Goal: Transaction & Acquisition: Book appointment/travel/reservation

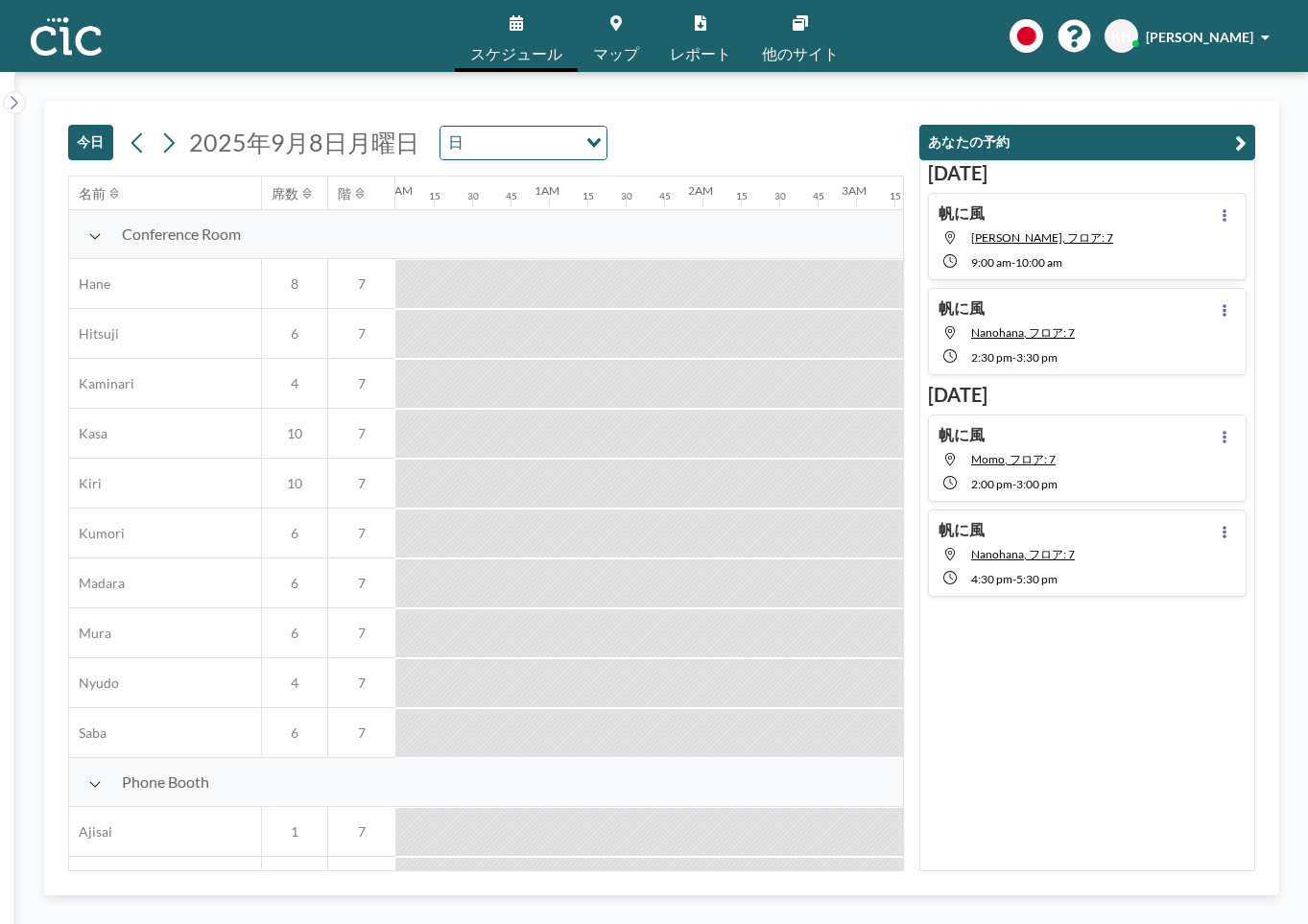
click at [98, 131] on button "今日" at bounding box center [90, 143] width 46 height 36
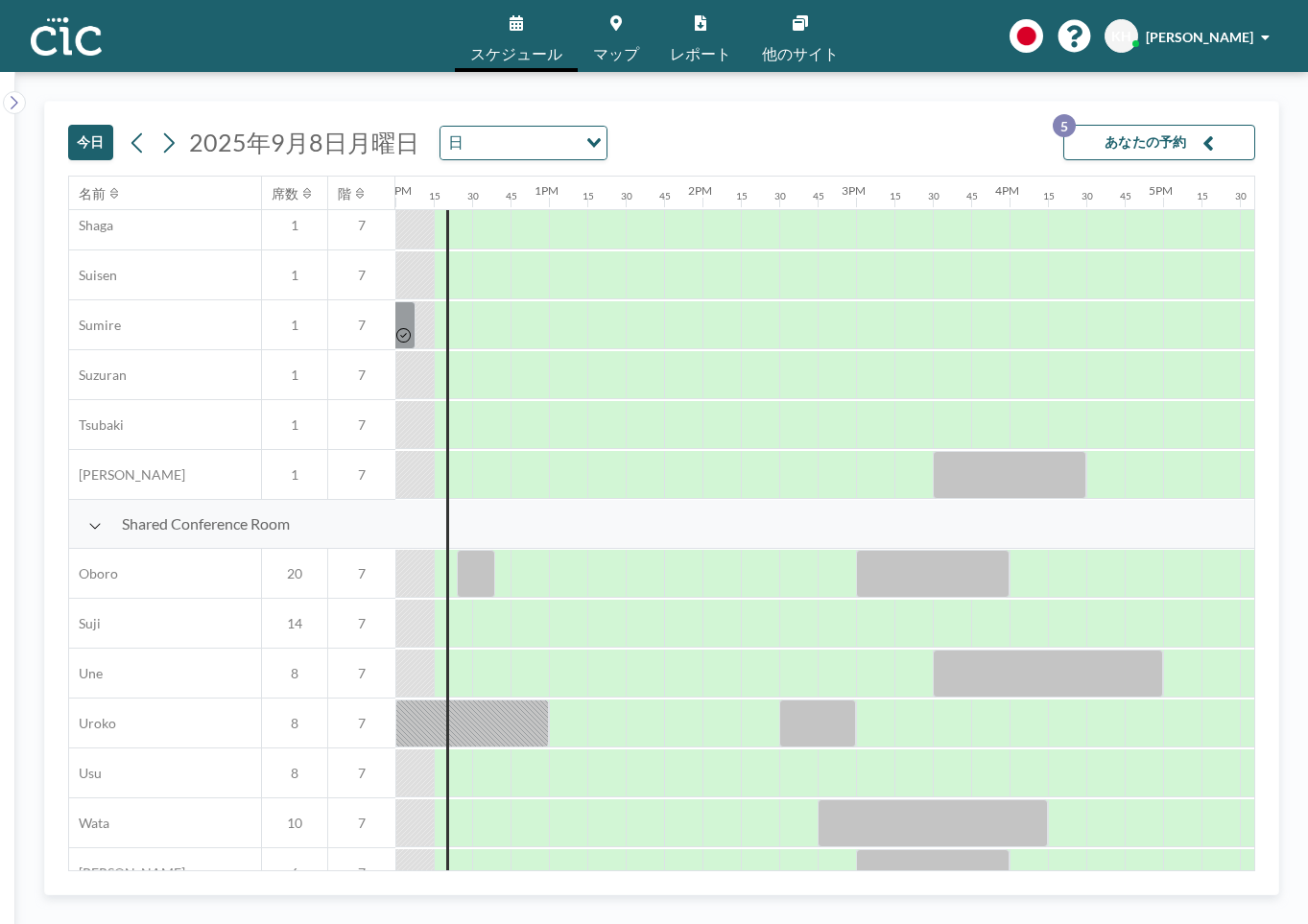
scroll to position [1134, 1842]
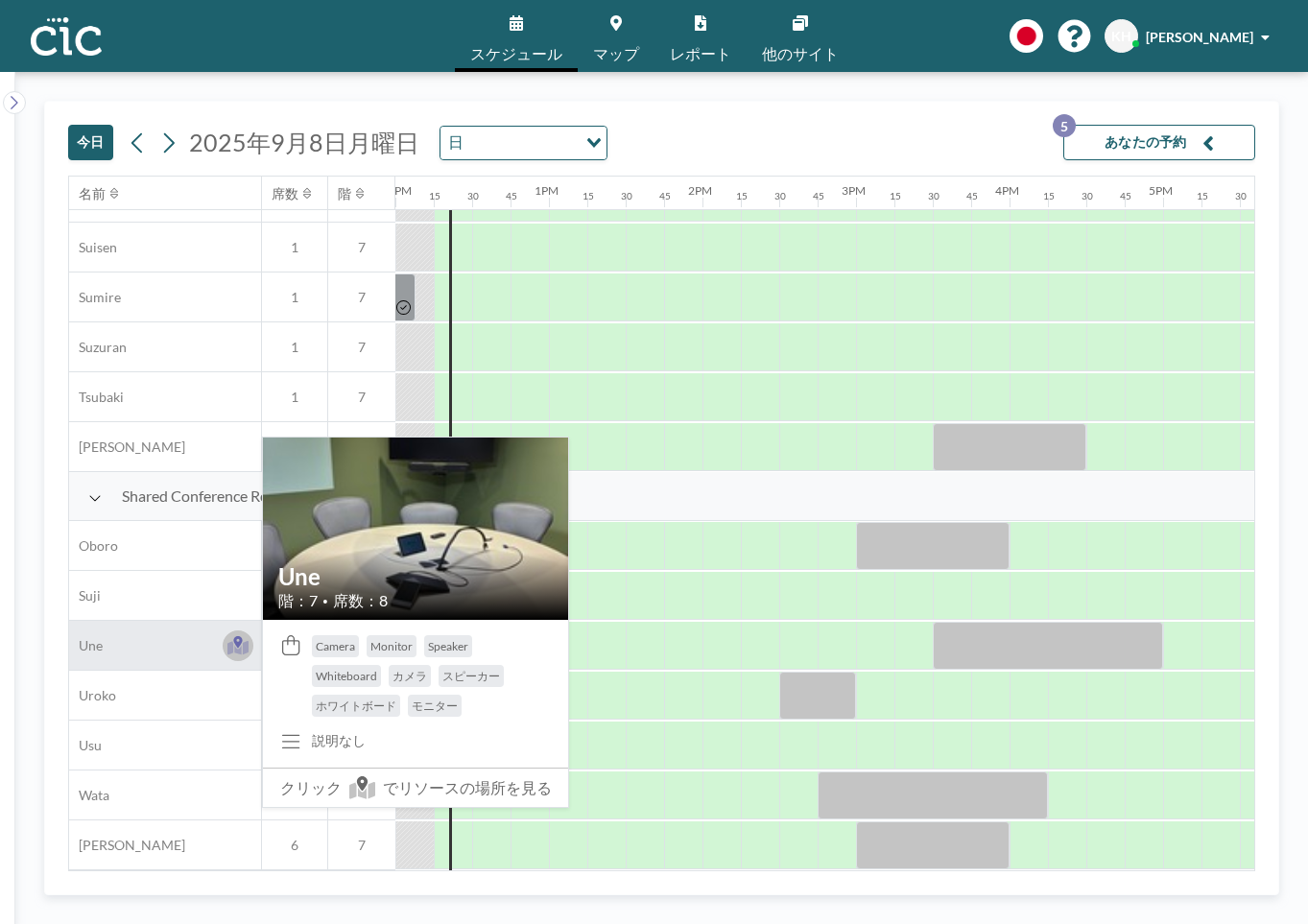
click at [230, 644] on icon at bounding box center [238, 647] width 22 height 15
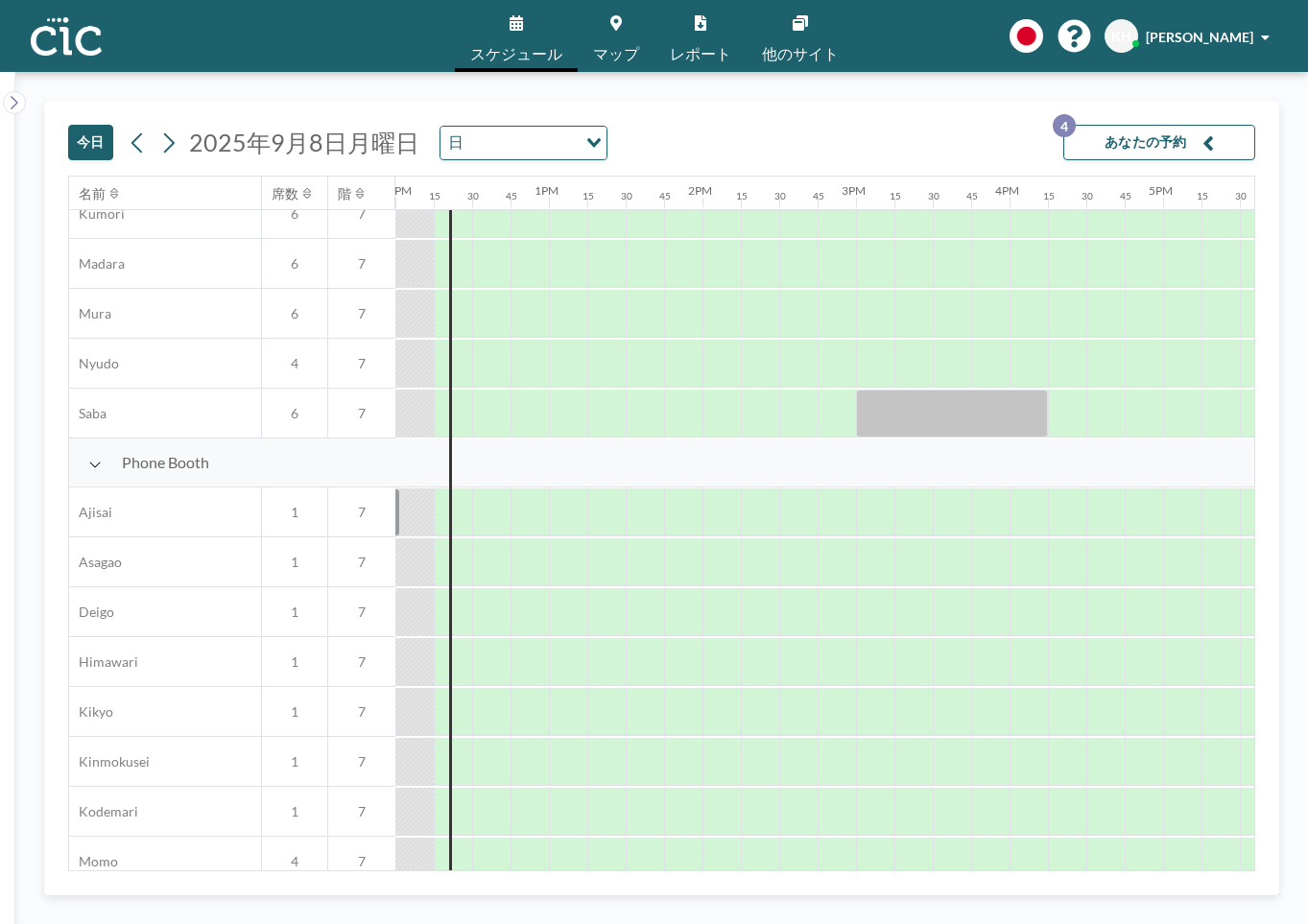
scroll to position [0, 1842]
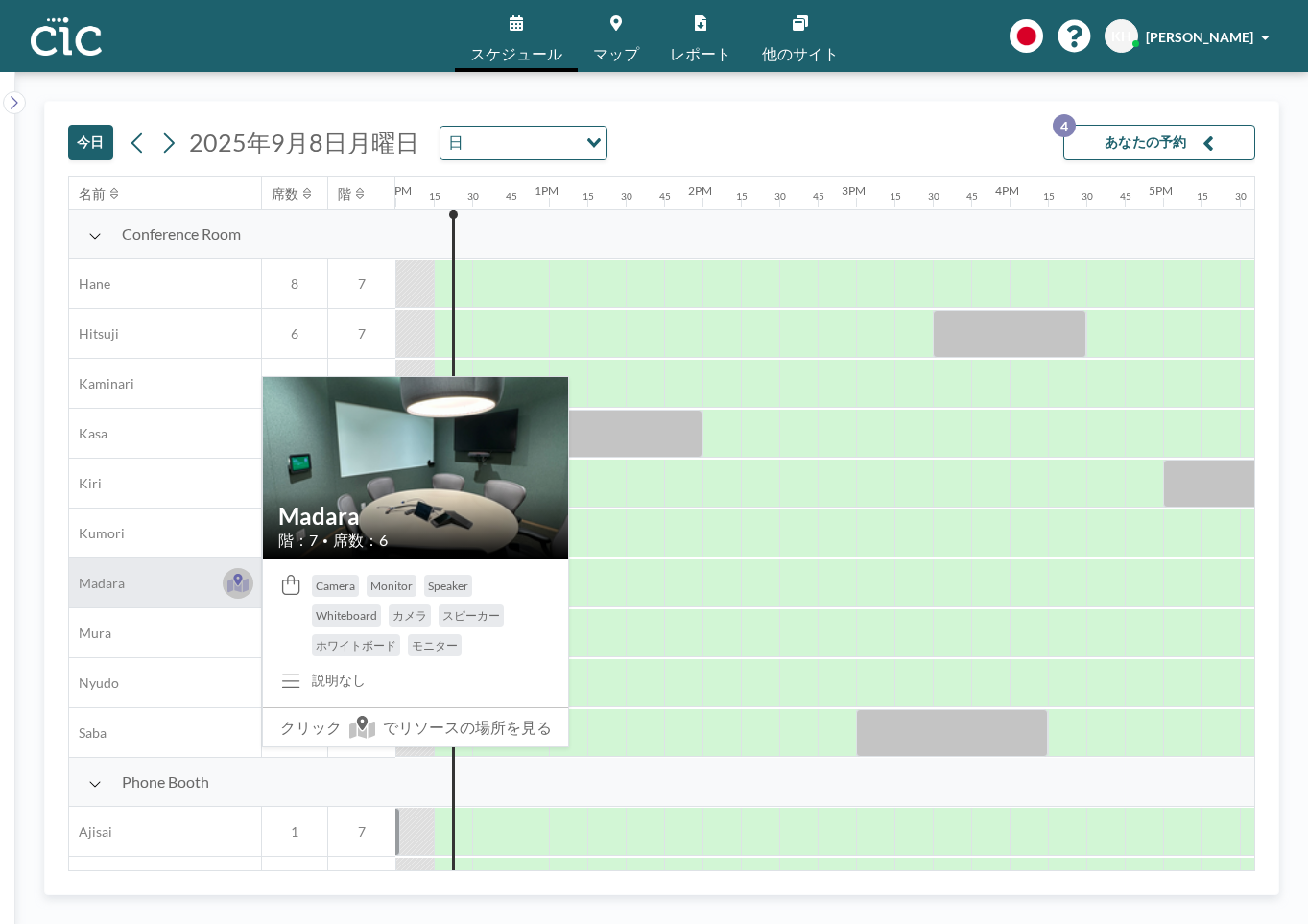
click at [239, 582] on icon at bounding box center [237, 580] width 9 height 12
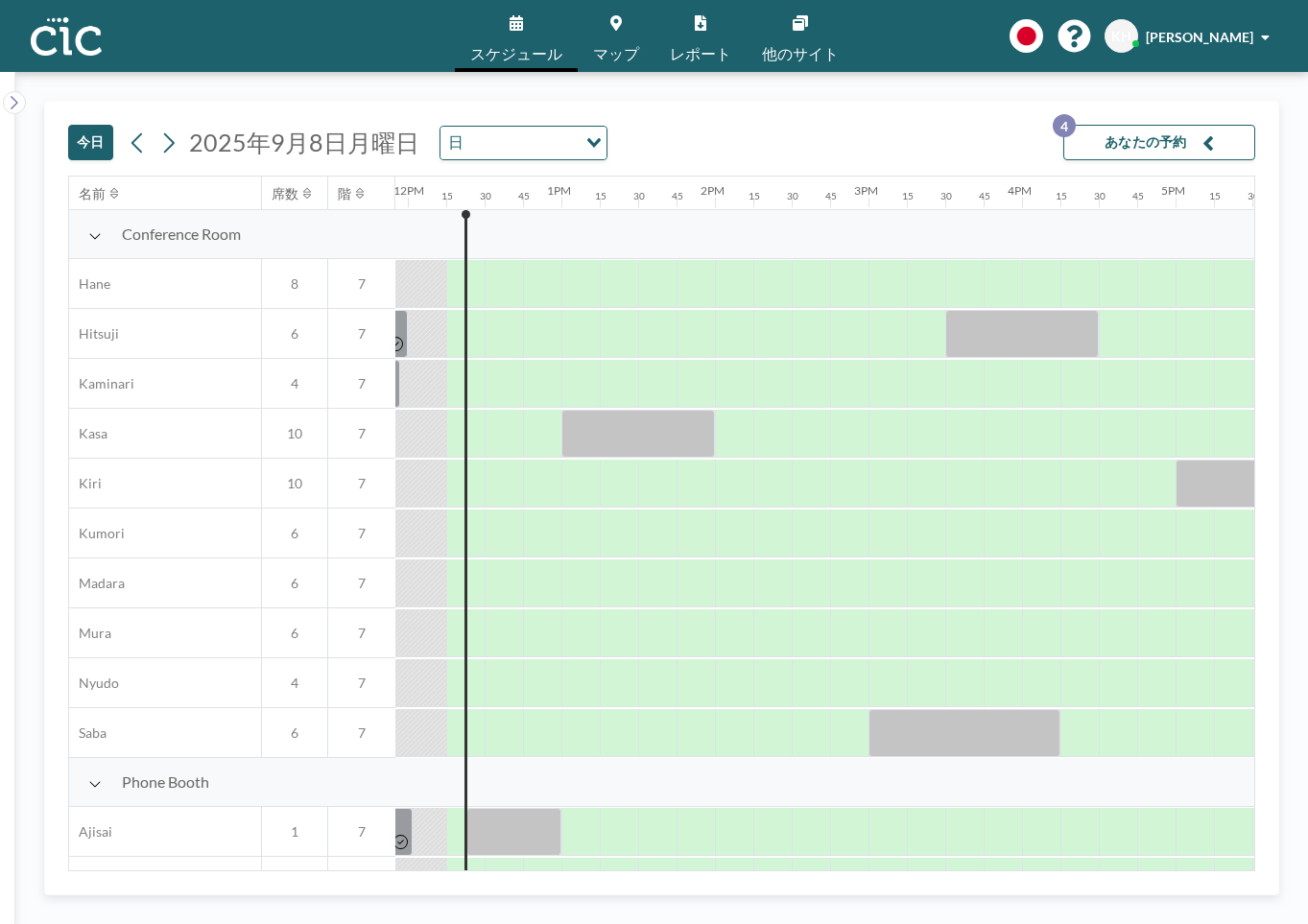
scroll to position [0, 1842]
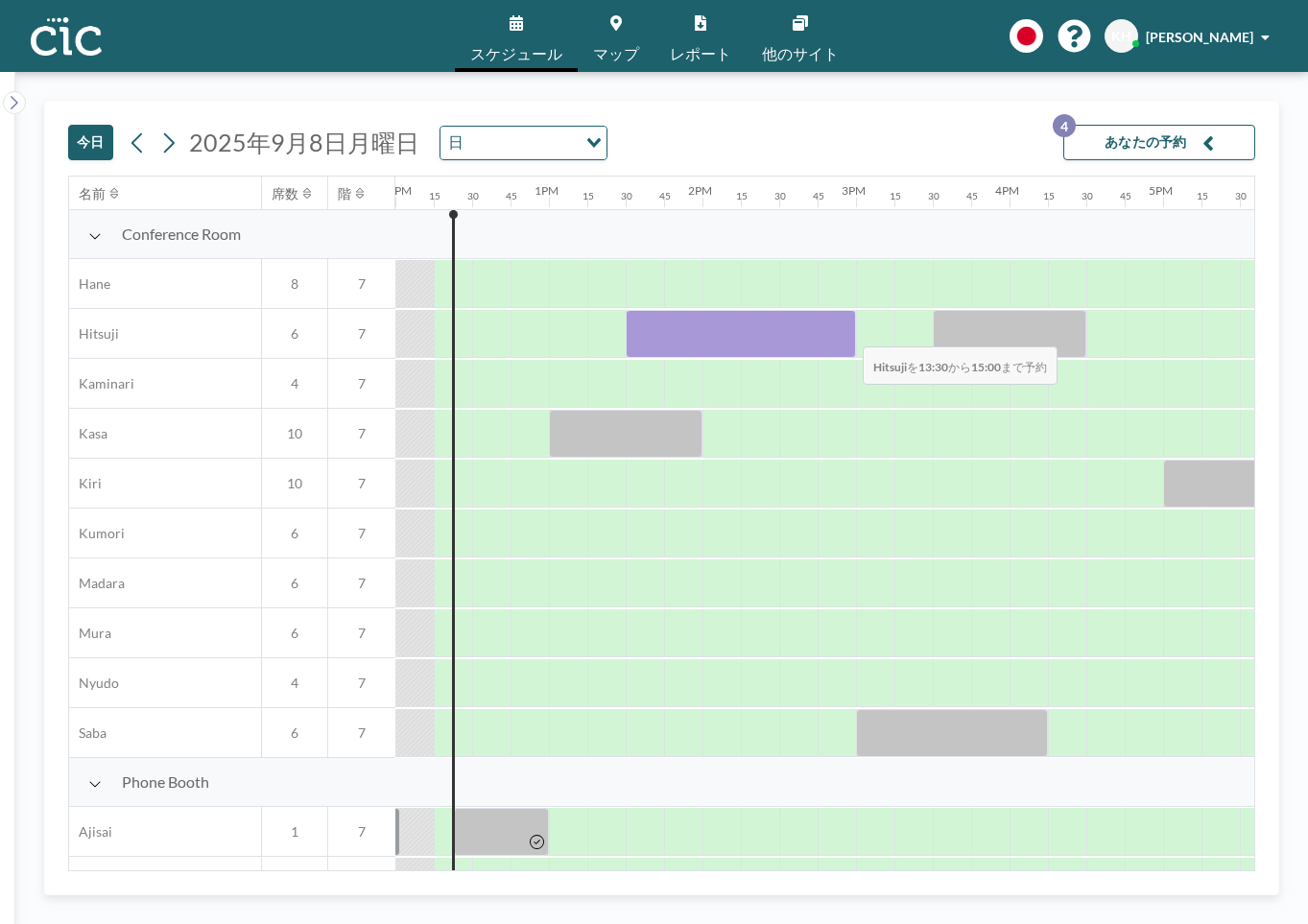
drag, startPoint x: 626, startPoint y: 336, endPoint x: 847, endPoint y: 334, distance: 221.0
click at [847, 334] on div at bounding box center [740, 334] width 230 height 48
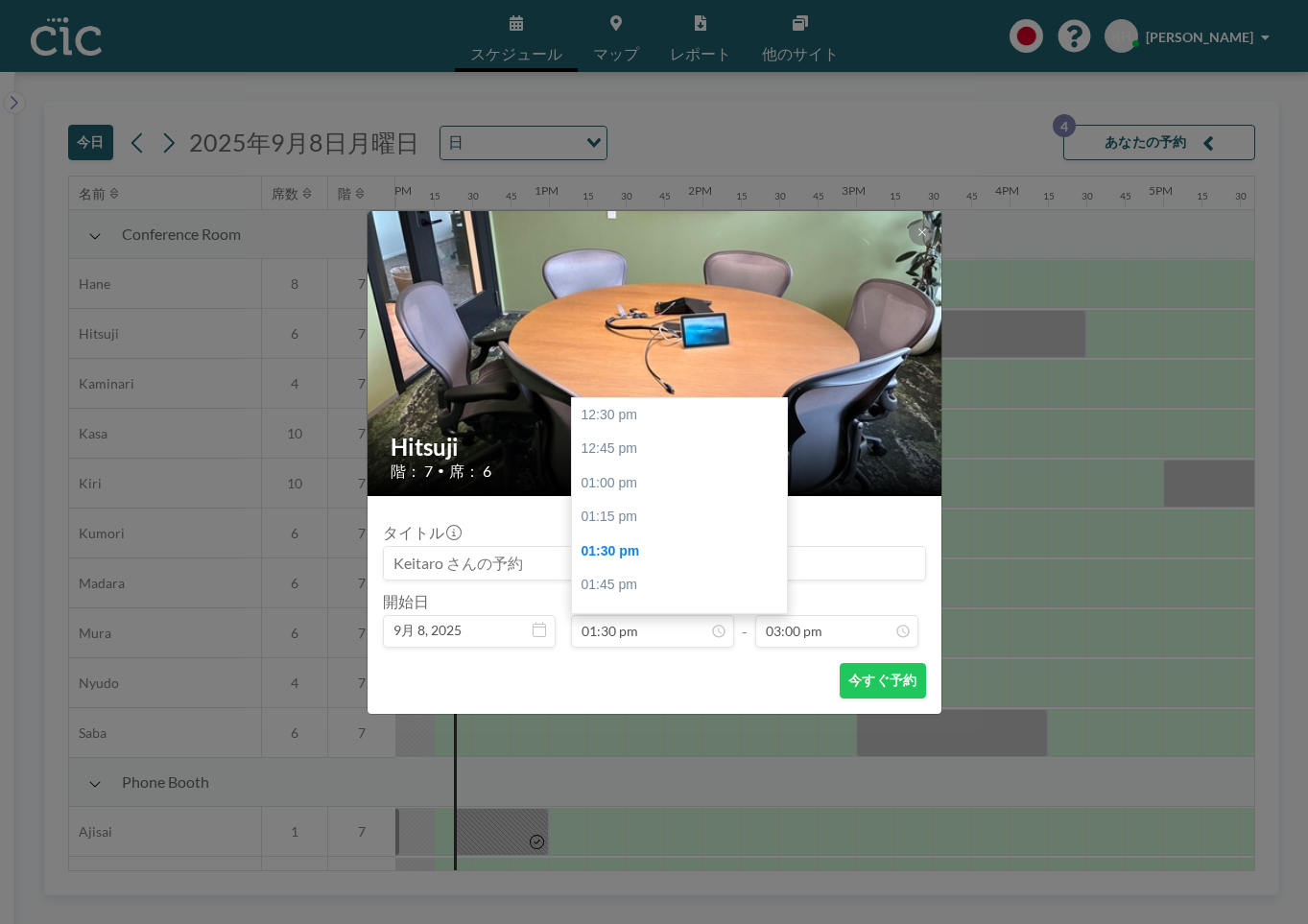
scroll to position [2049, 0]
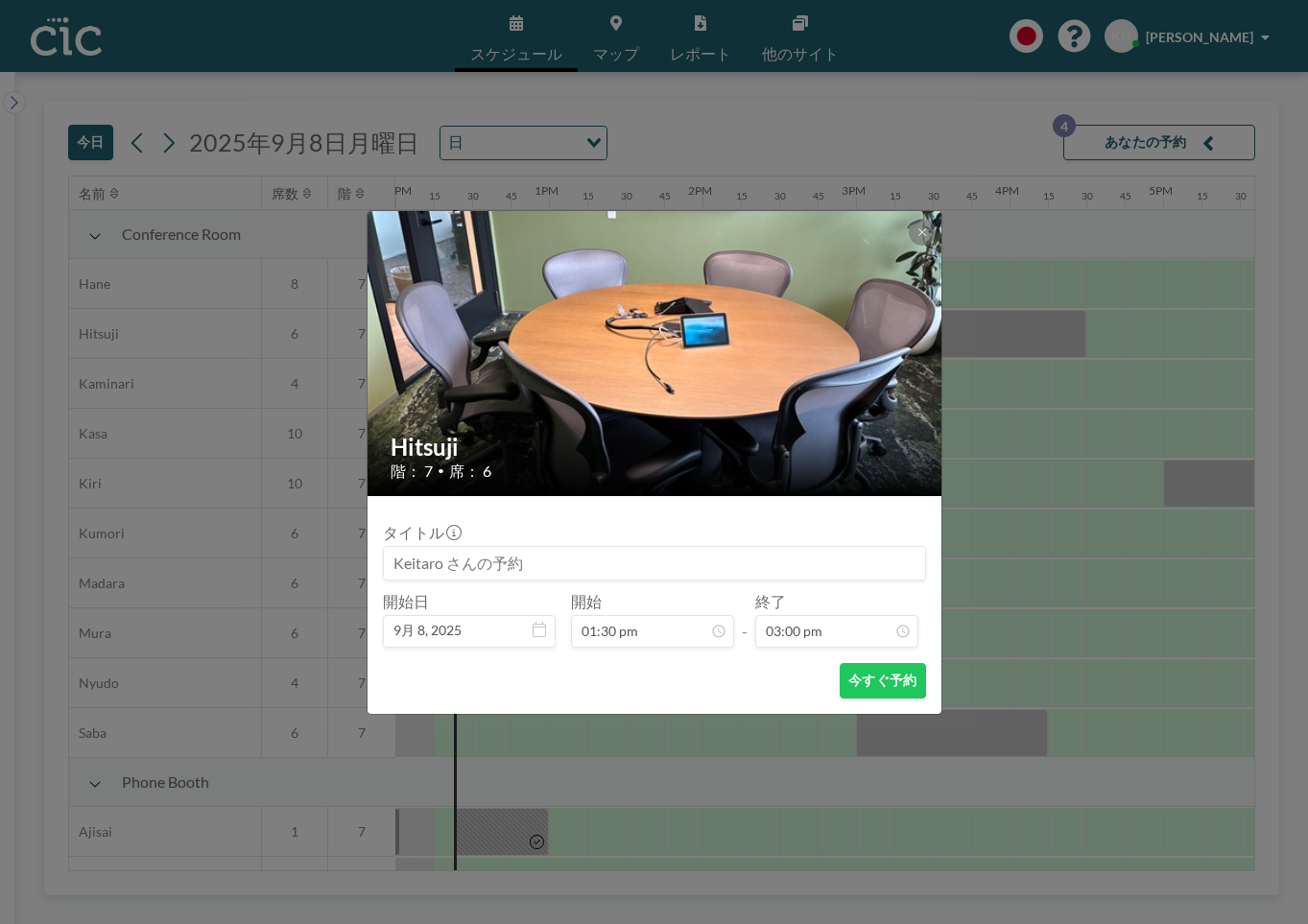
click at [536, 565] on input at bounding box center [654, 563] width 541 height 33
type input "帆に風"
click at [879, 677] on button "今すぐ予約" at bounding box center [882, 681] width 85 height 36
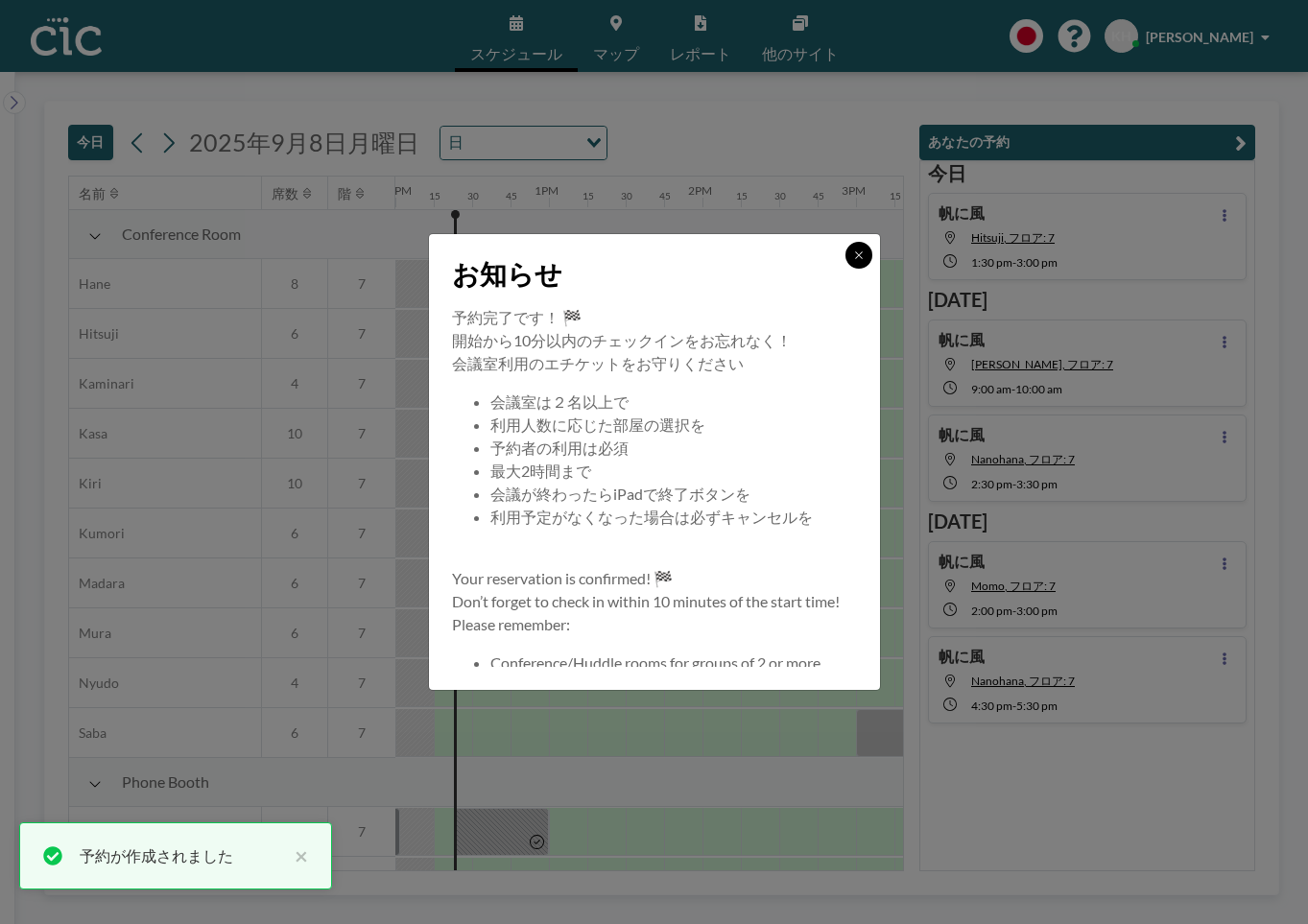
click at [849, 250] on button at bounding box center [859, 255] width 27 height 27
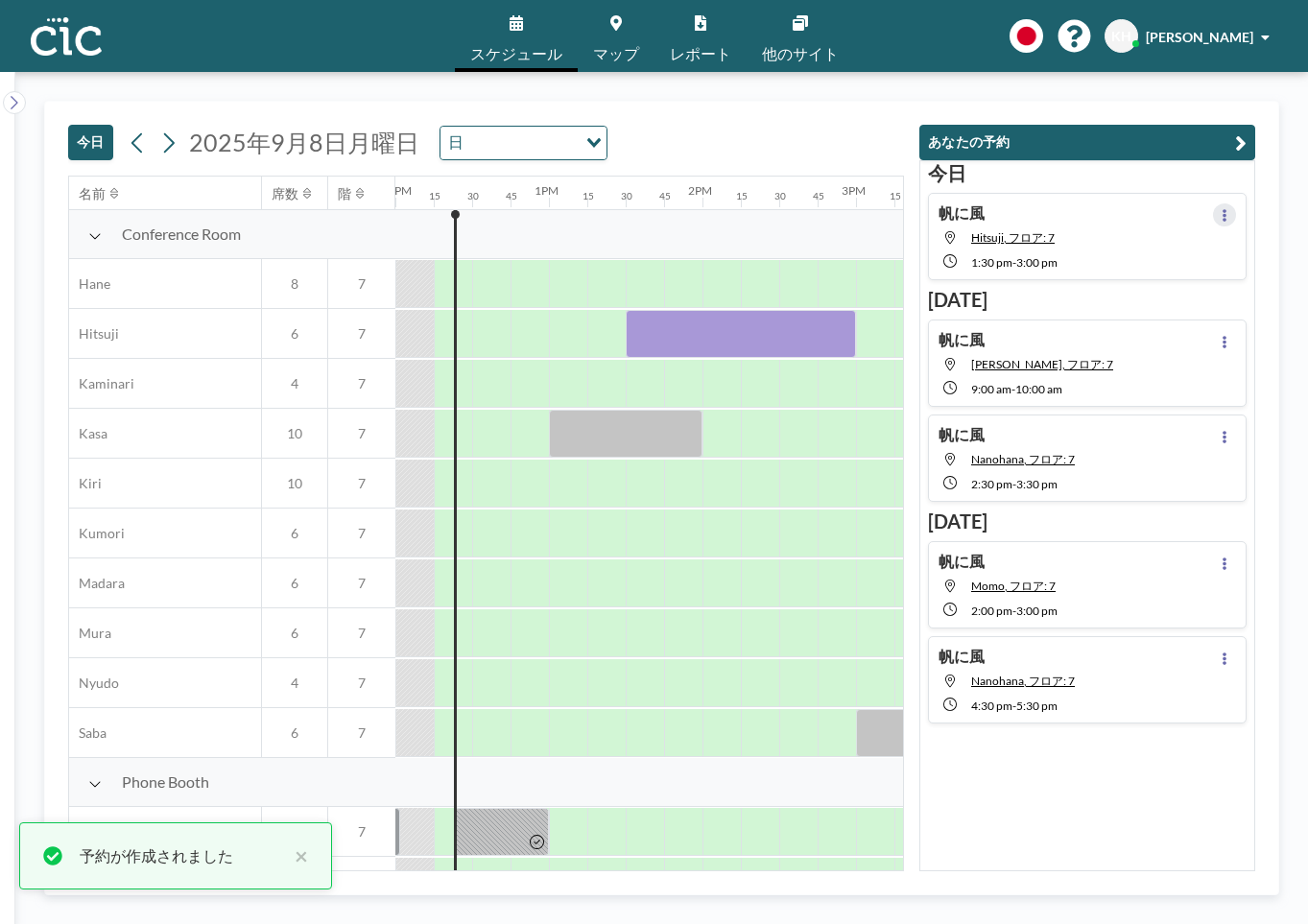
click at [1220, 213] on icon at bounding box center [1224, 215] width 8 height 13
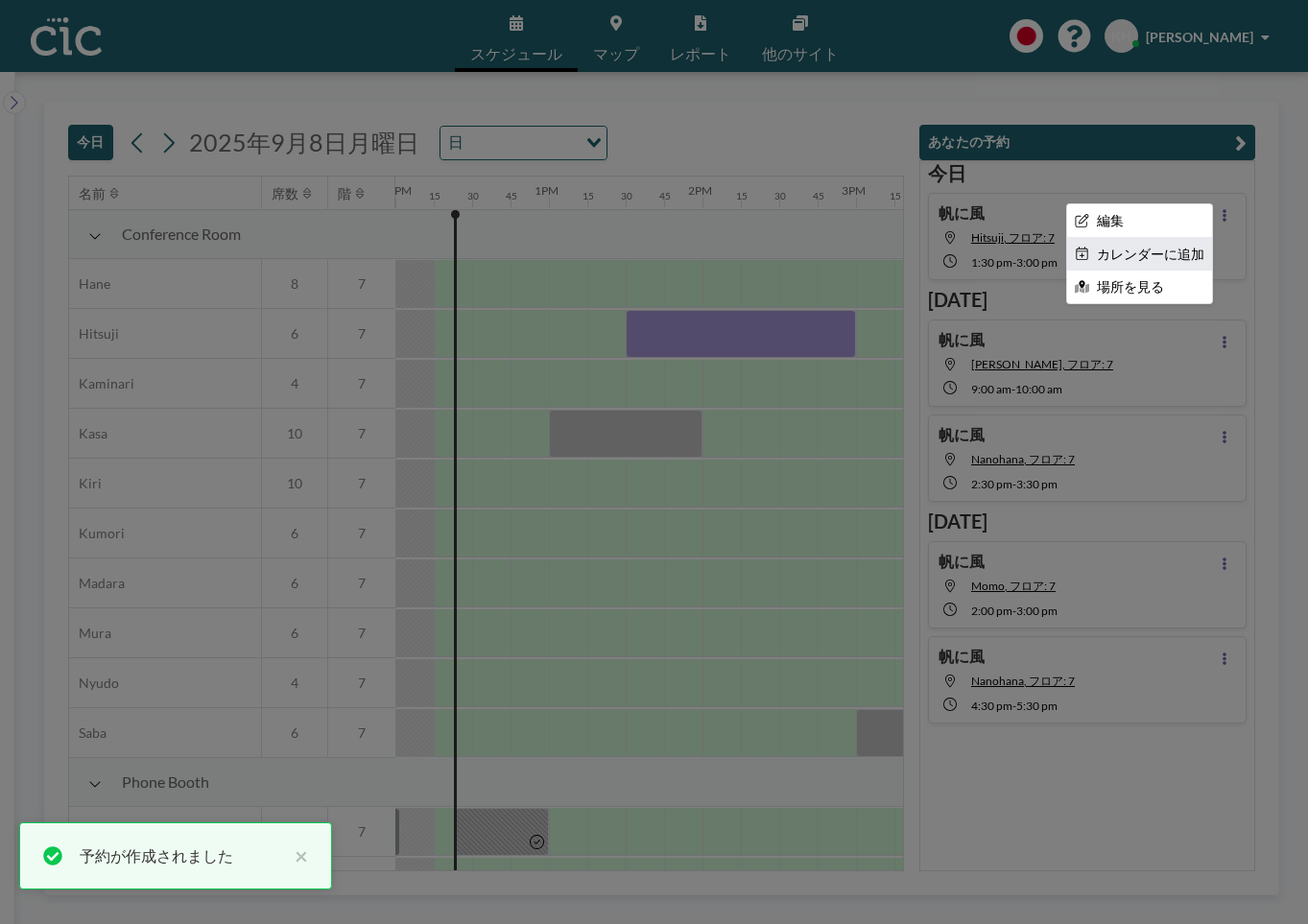
click at [1172, 255] on li "カレンダーに追加" at bounding box center [1138, 254] width 144 height 33
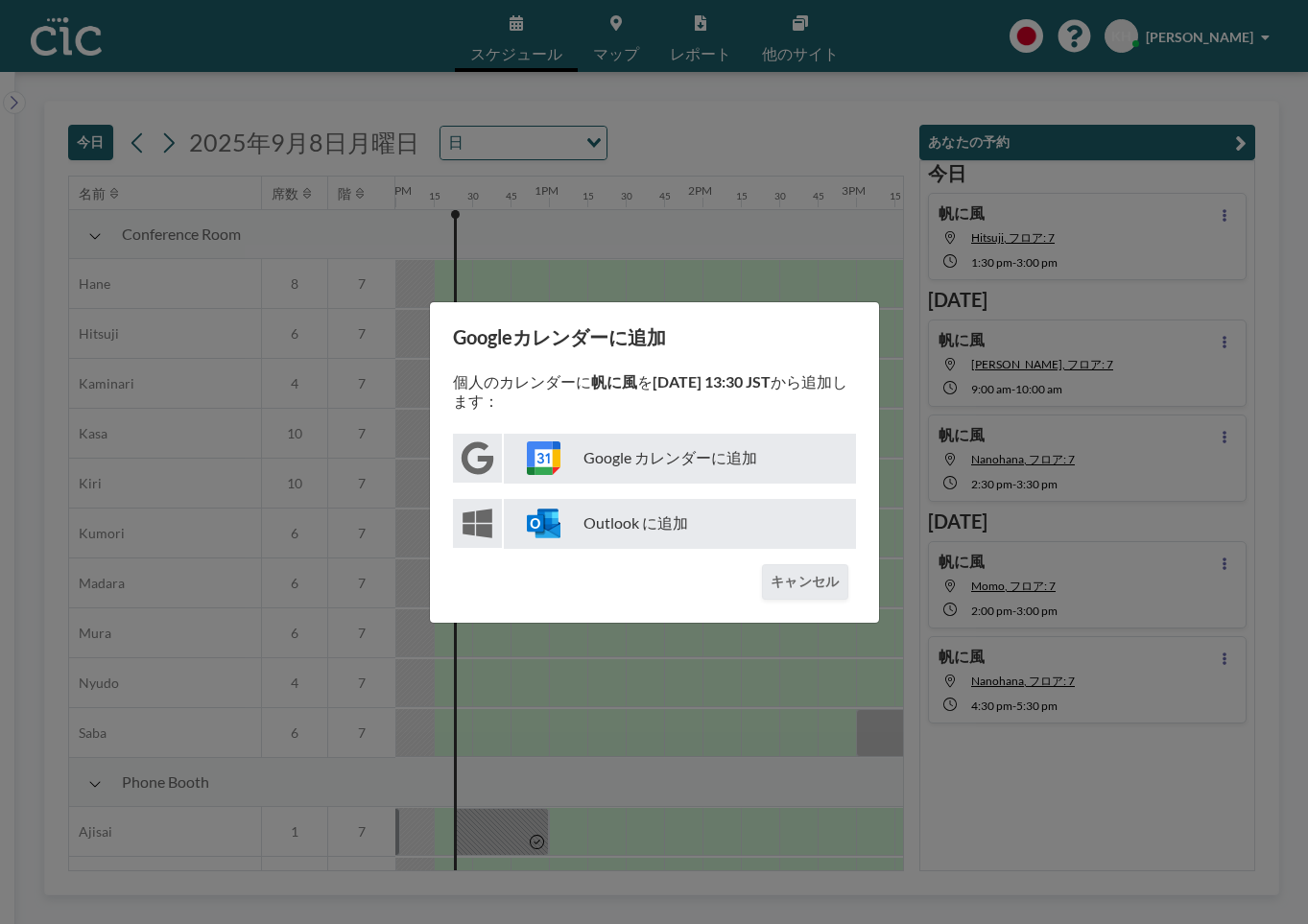
click at [674, 464] on p "Google カレンダーに追加" at bounding box center [679, 458] width 352 height 49
